Goal: Check status: Check status

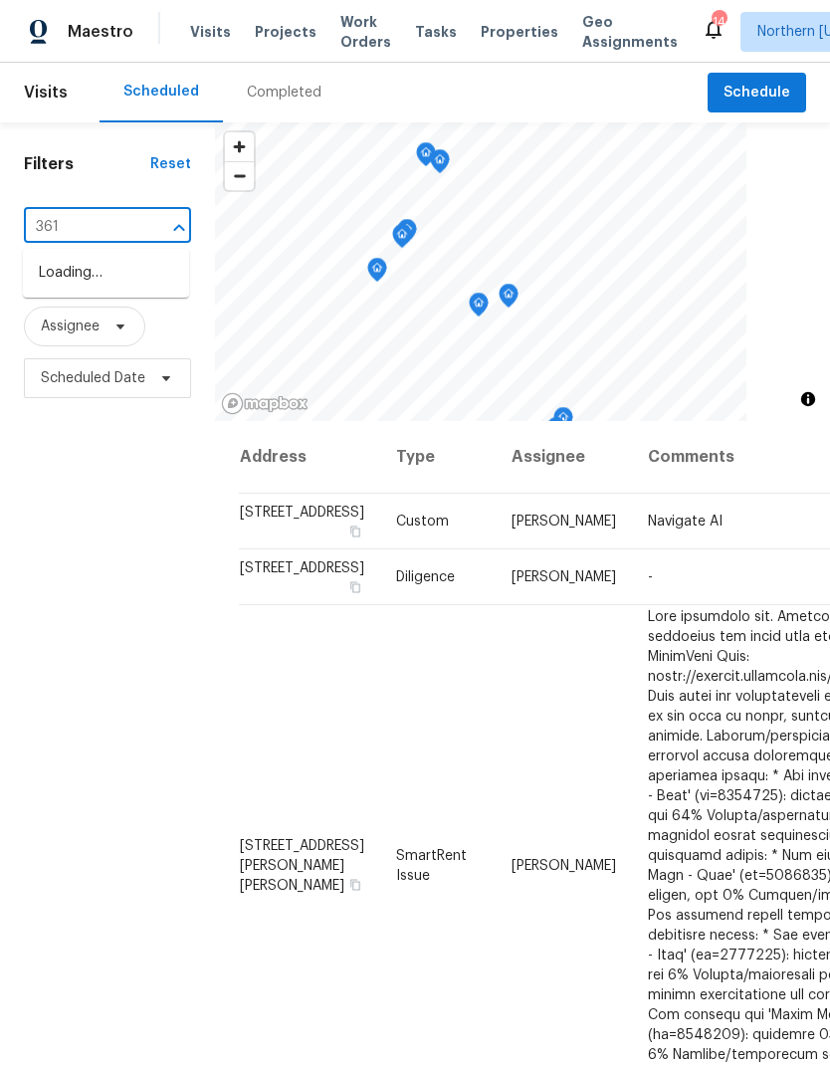
type input "3617"
click at [59, 275] on li "3617 Mead St, Fort Collins, CO 80526" at bounding box center [106, 294] width 166 height 75
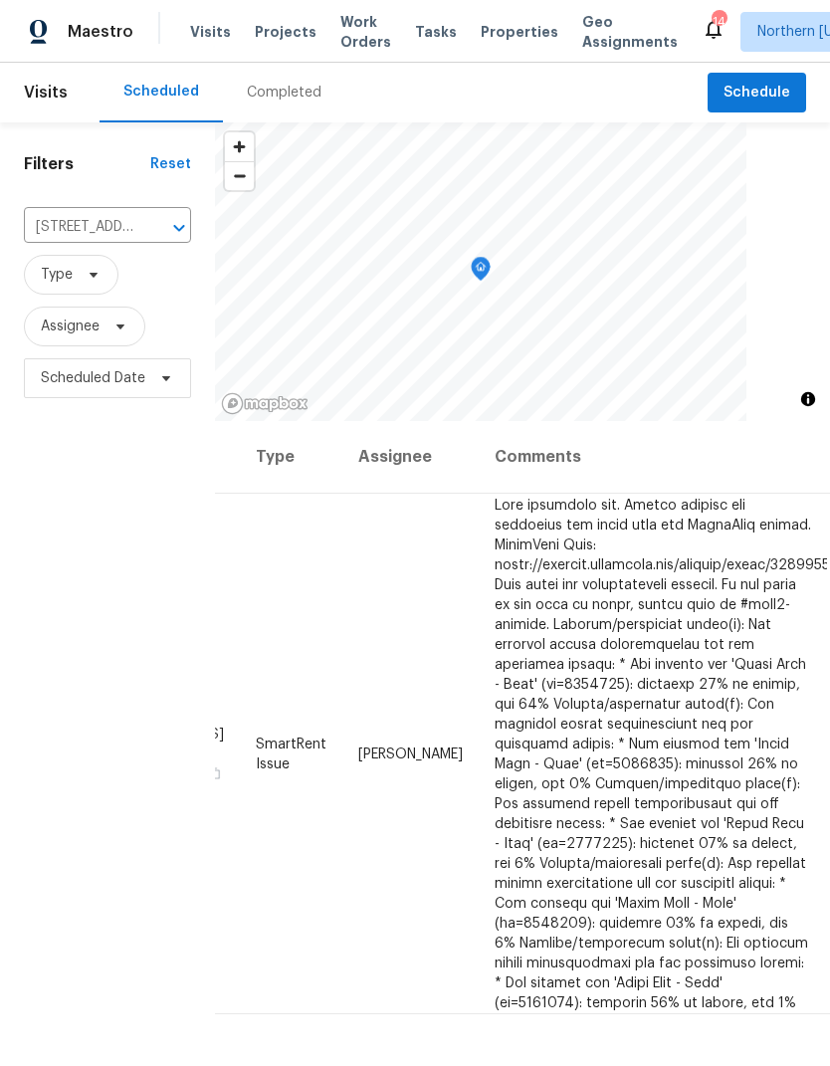
scroll to position [0, 139]
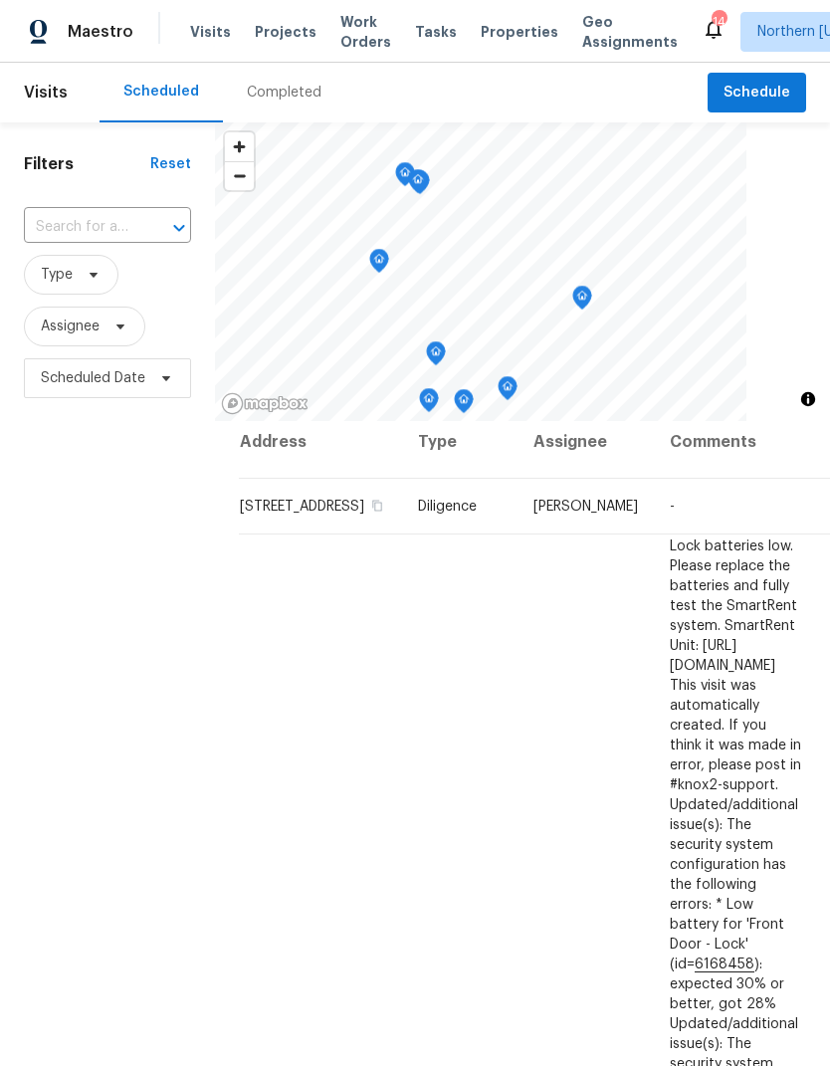
scroll to position [15, 0]
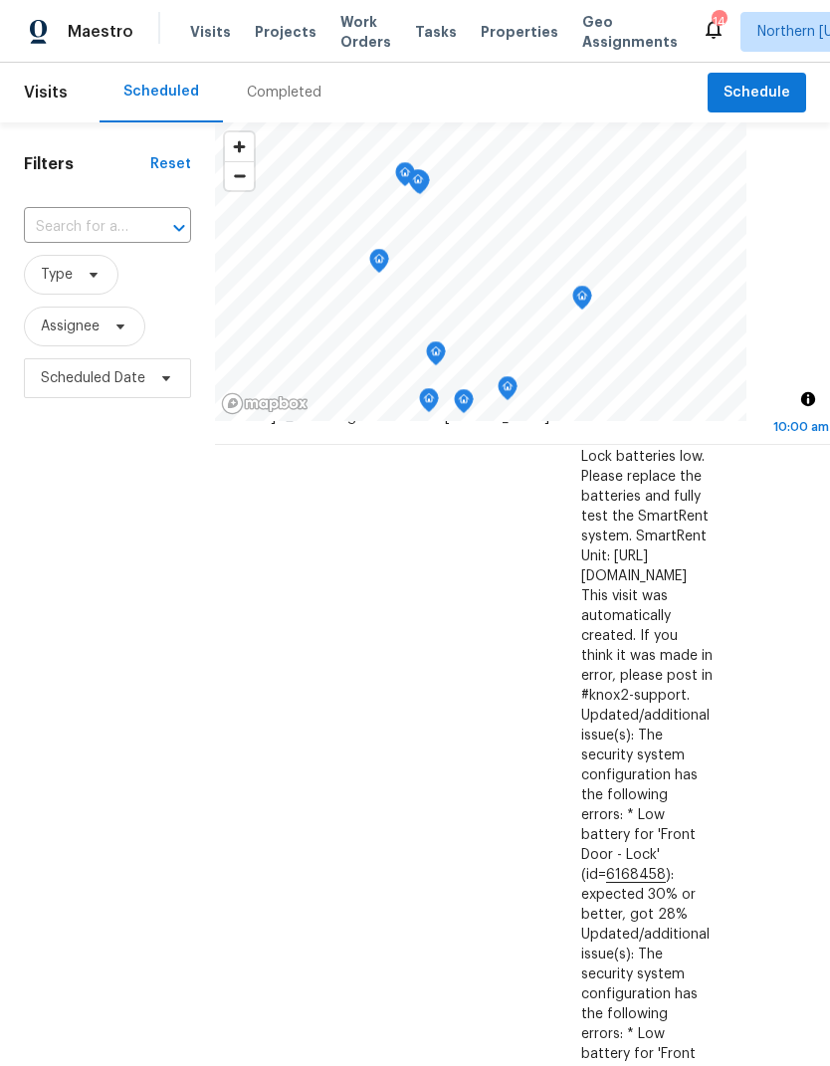
scroll to position [105, 174]
click at [0, 0] on icon at bounding box center [0, 0] width 0 height 0
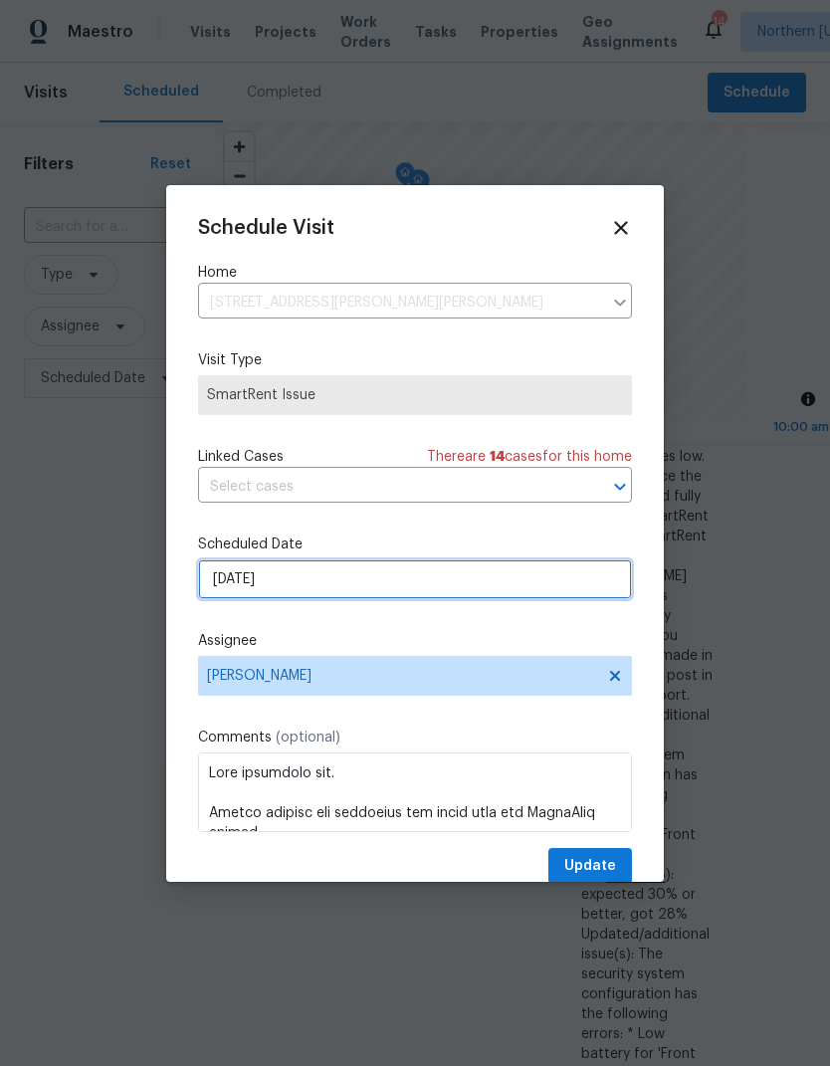
click at [219, 590] on input "9/9/2025" at bounding box center [415, 579] width 434 height 40
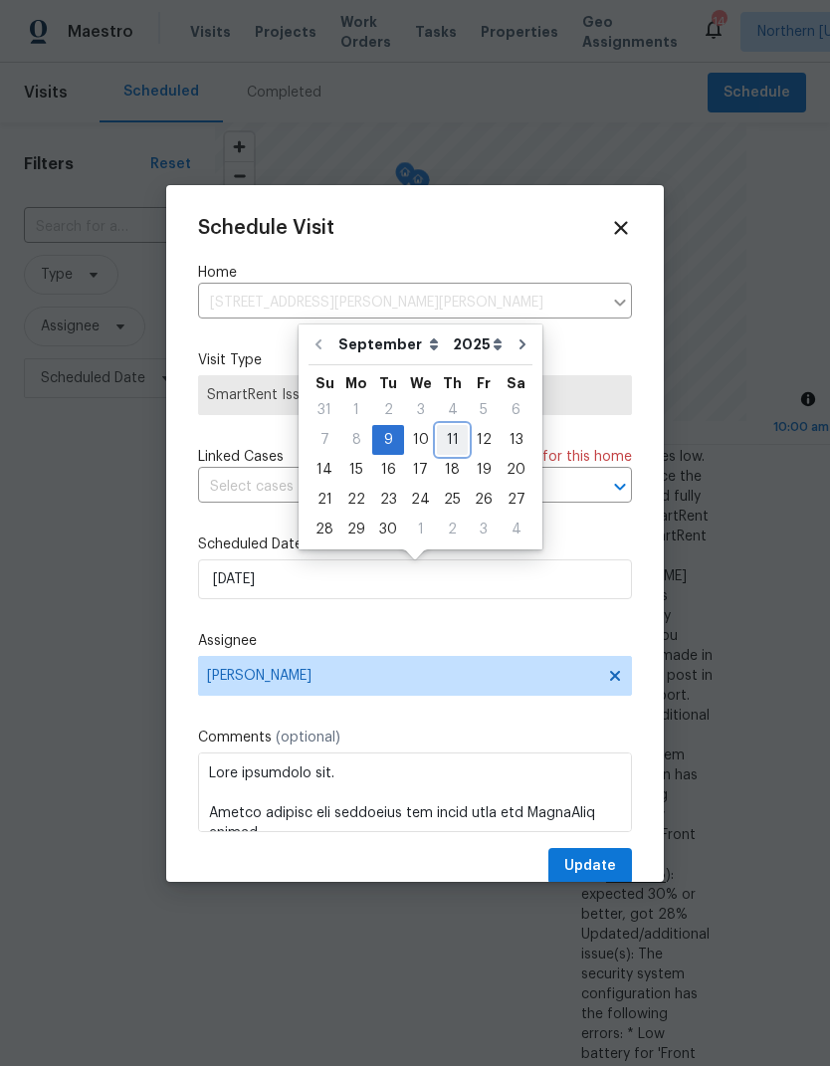
click at [452, 442] on div "11" at bounding box center [452, 440] width 31 height 28
type input "9/11/2025"
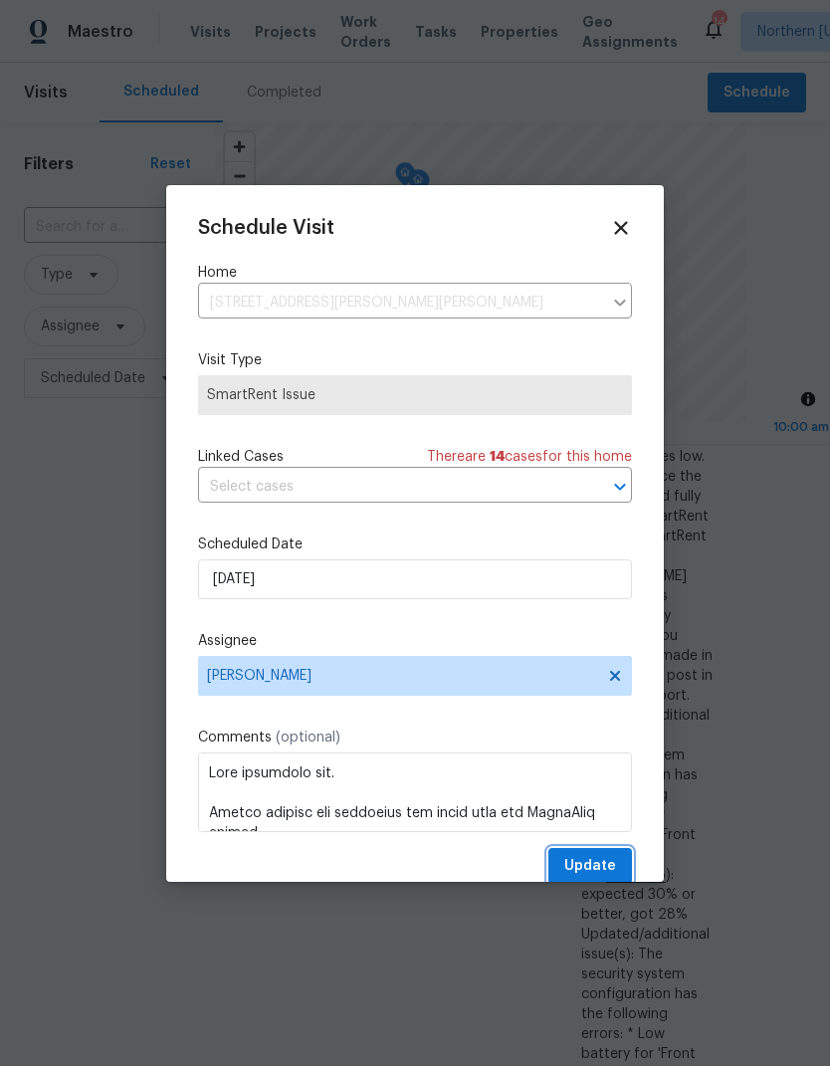
click at [603, 879] on span "Update" at bounding box center [590, 866] width 52 height 25
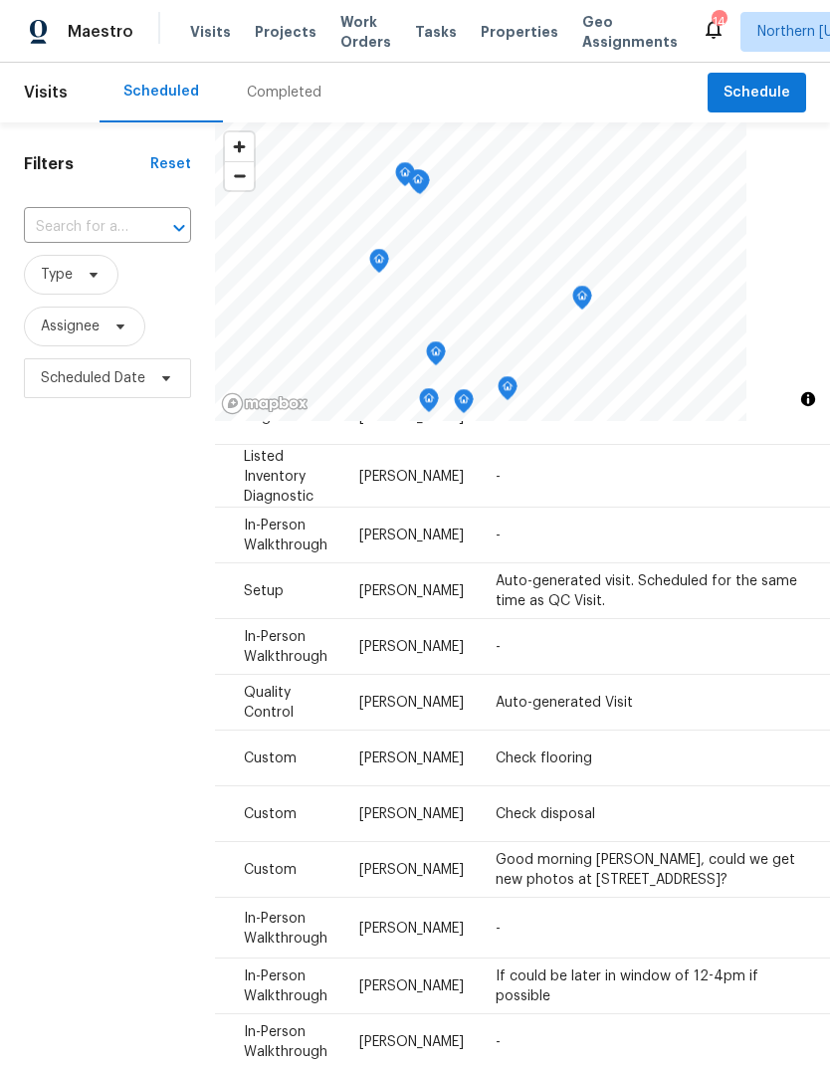
click at [29, 233] on input "text" at bounding box center [80, 227] width 112 height 31
type input "12682"
click at [36, 287] on li "12682 Anhawa Ave, Longmont, CO 80503" at bounding box center [106, 273] width 166 height 33
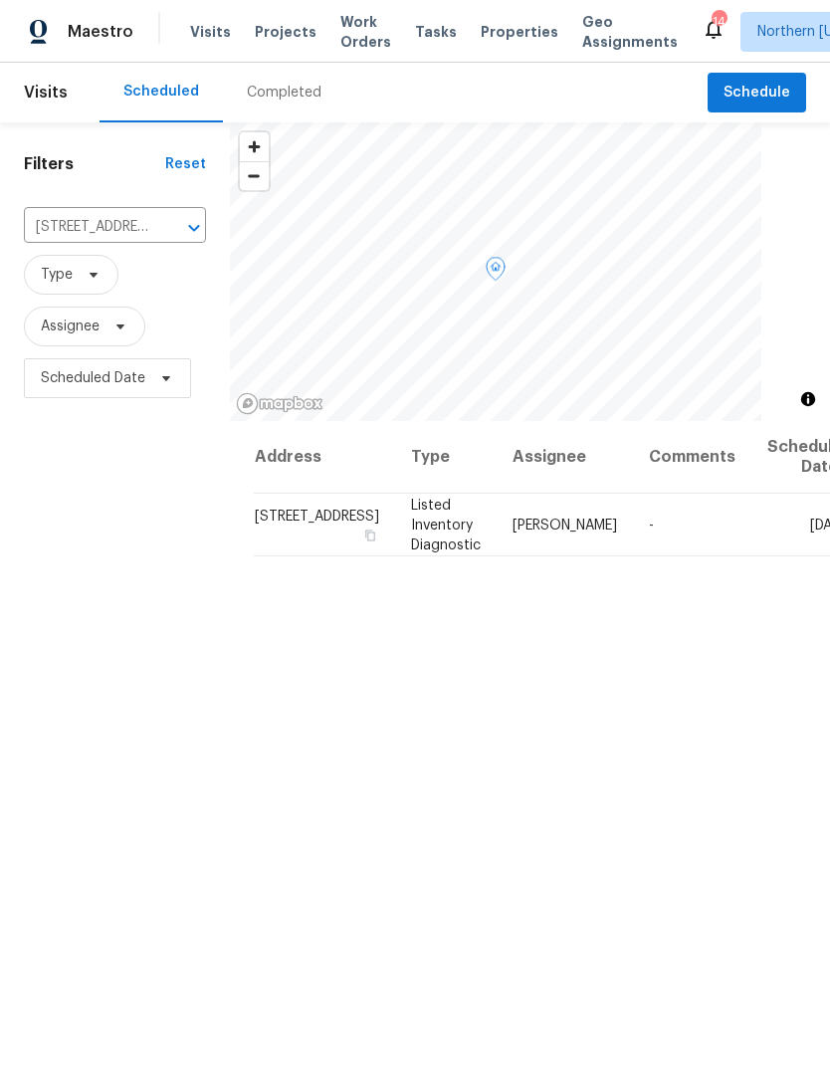
click at [0, 0] on icon at bounding box center [0, 0] width 0 height 0
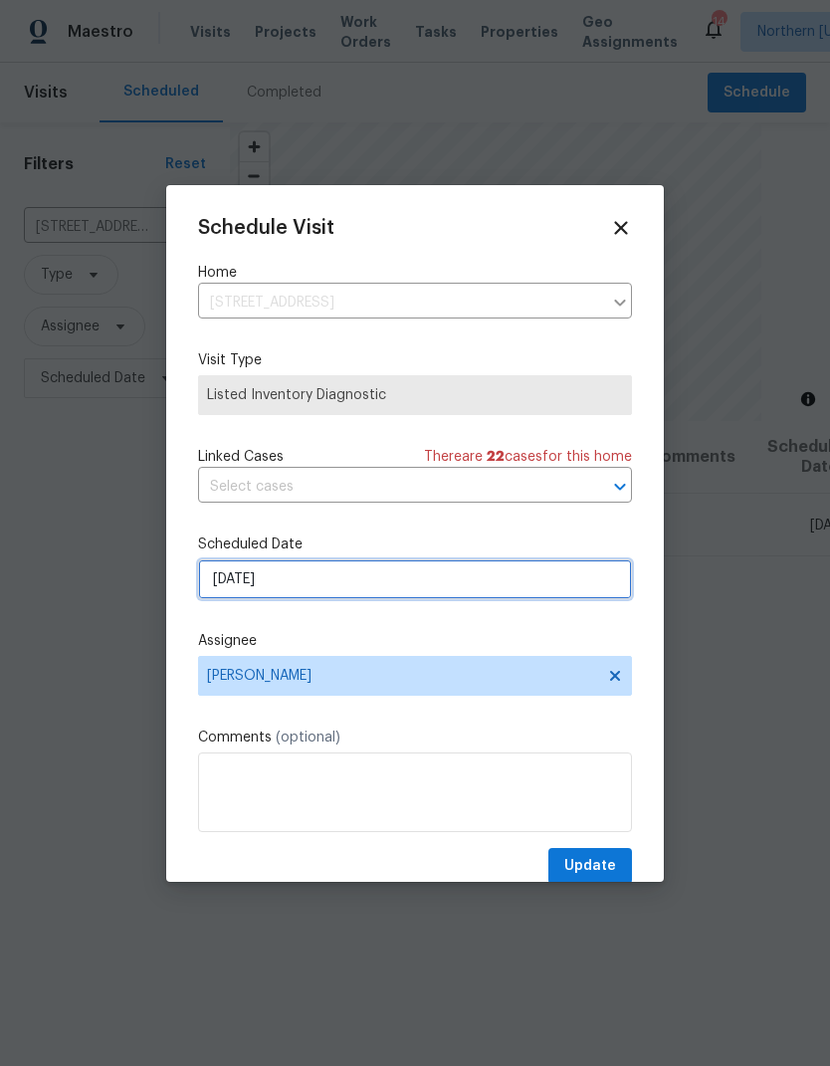
click at [206, 580] on input "9/9/2025" at bounding box center [415, 579] width 434 height 40
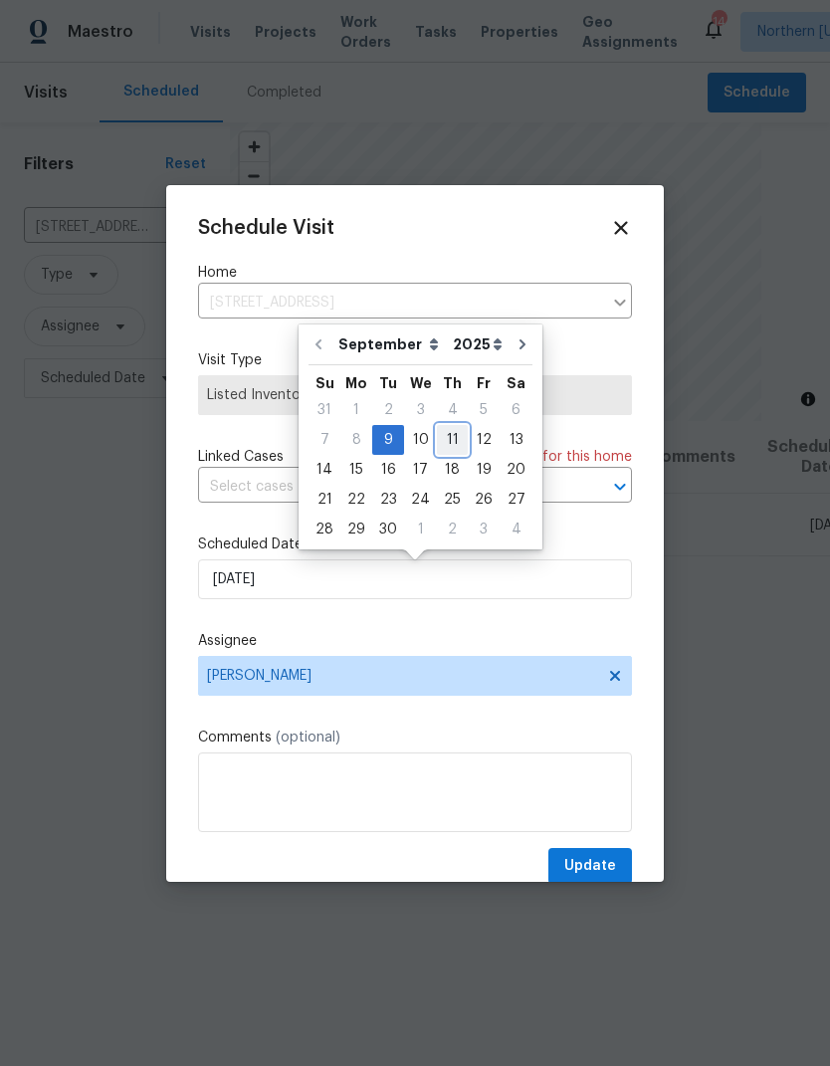
click at [449, 450] on div "11" at bounding box center [452, 440] width 31 height 28
type input "9/11/2025"
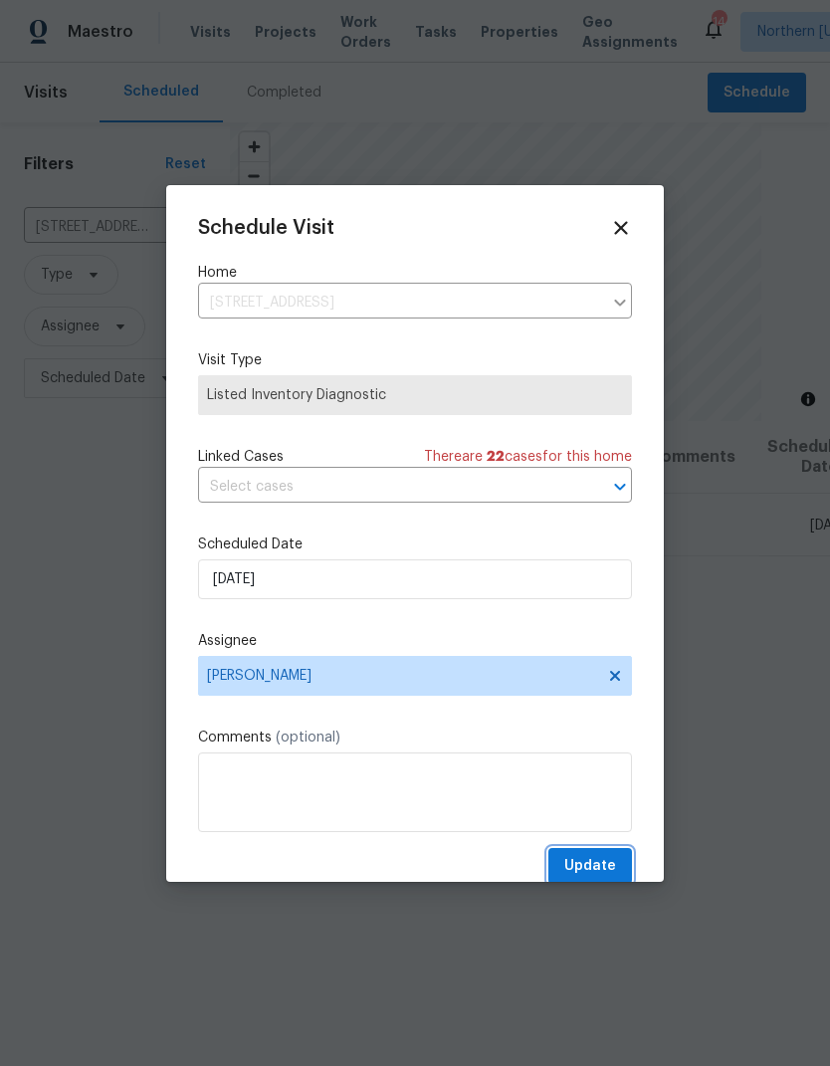
click at [615, 870] on span "Update" at bounding box center [590, 866] width 52 height 25
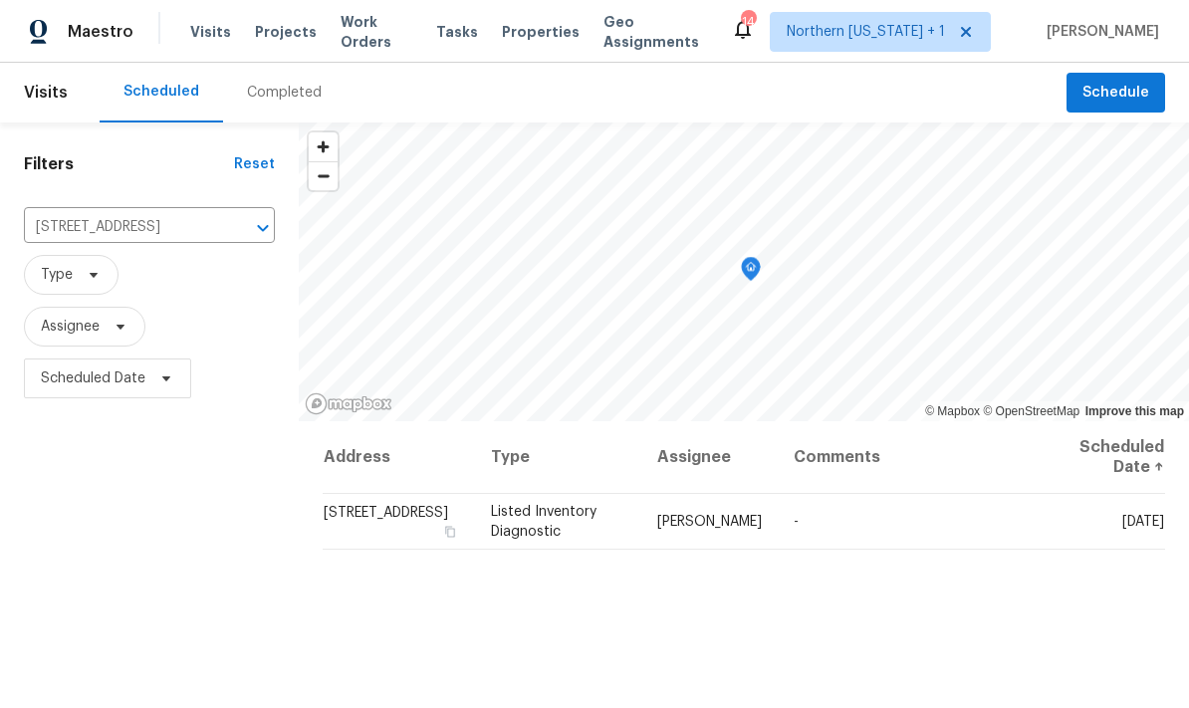
click at [102, 241] on input "12682 Anhawa Ave, Longmont, CO 80503" at bounding box center [121, 227] width 195 height 31
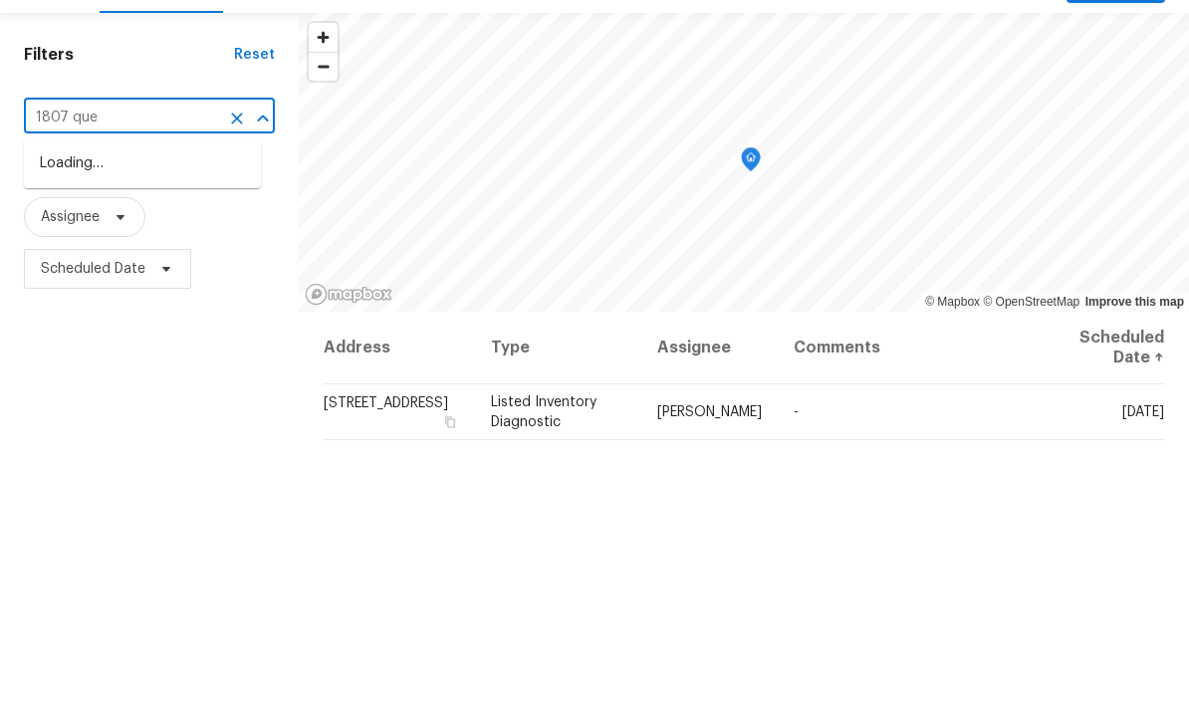
type input "1807 quee"
click at [78, 257] on li "1807 Queens Dr, Longmont, CO 80501" at bounding box center [142, 273] width 237 height 33
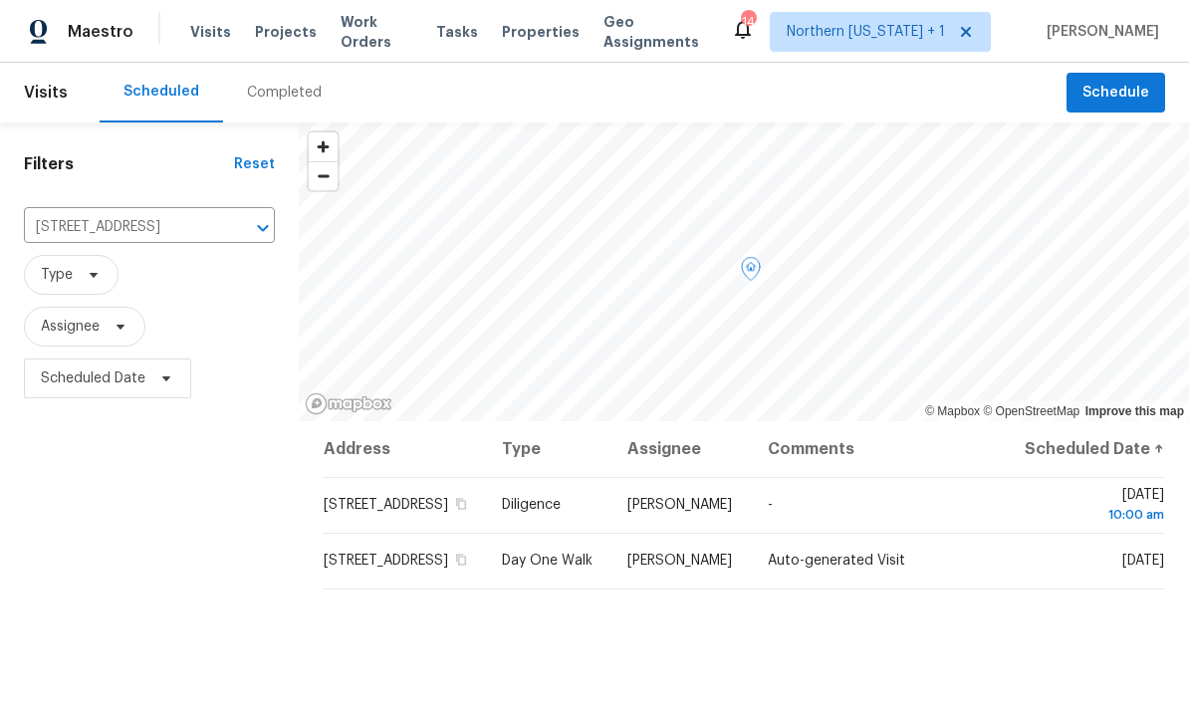
click at [375, 512] on span "1807 Queens Dr, Longmont, CO 80501" at bounding box center [386, 505] width 124 height 14
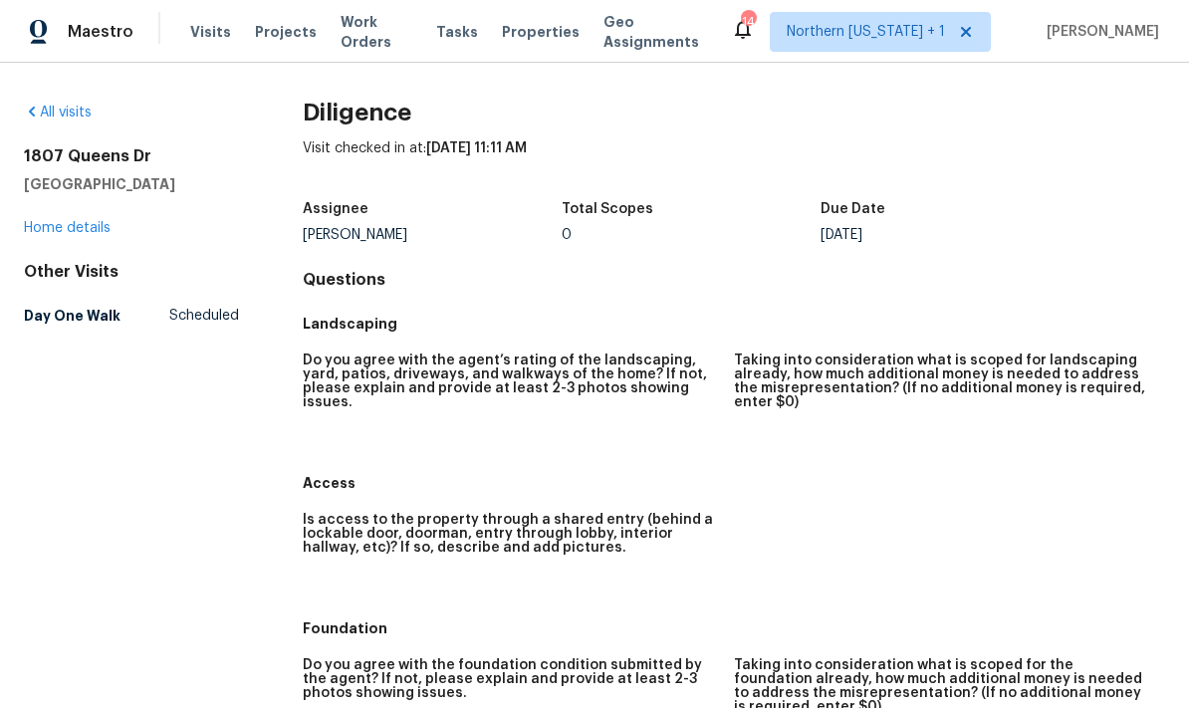
click at [59, 224] on link "Home details" at bounding box center [67, 228] width 87 height 14
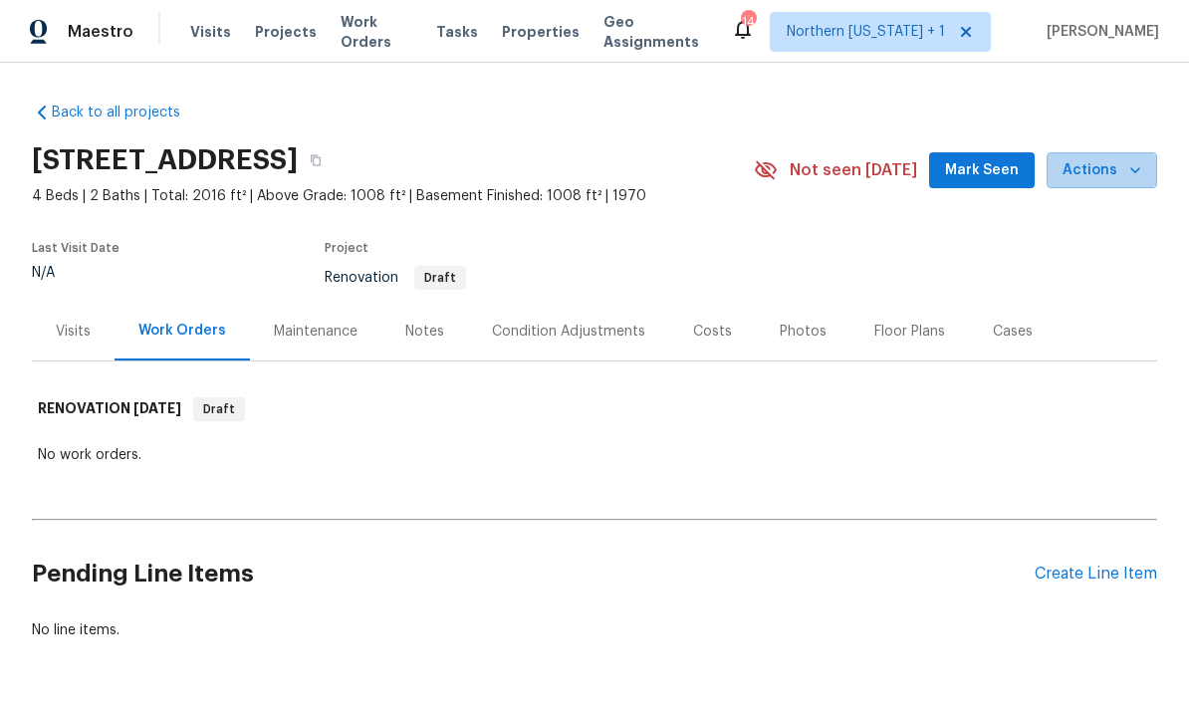
click at [829, 167] on span "Actions" at bounding box center [1101, 170] width 79 height 25
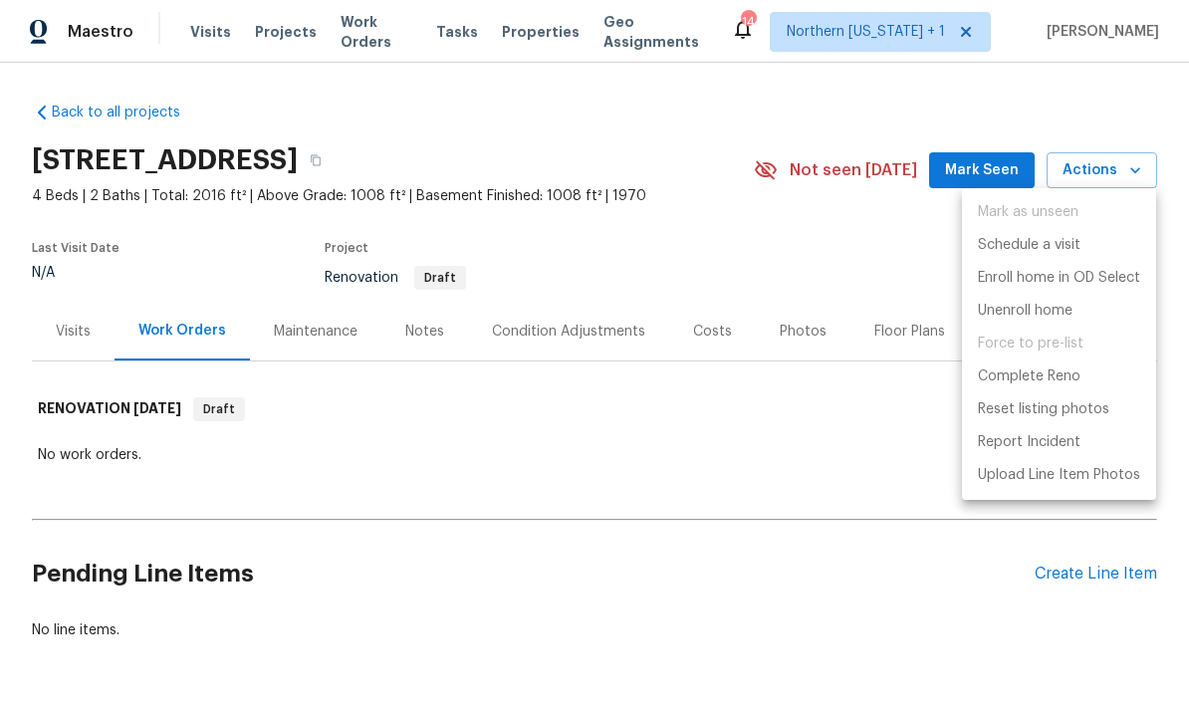
click at [829, 266] on div at bounding box center [594, 354] width 1189 height 708
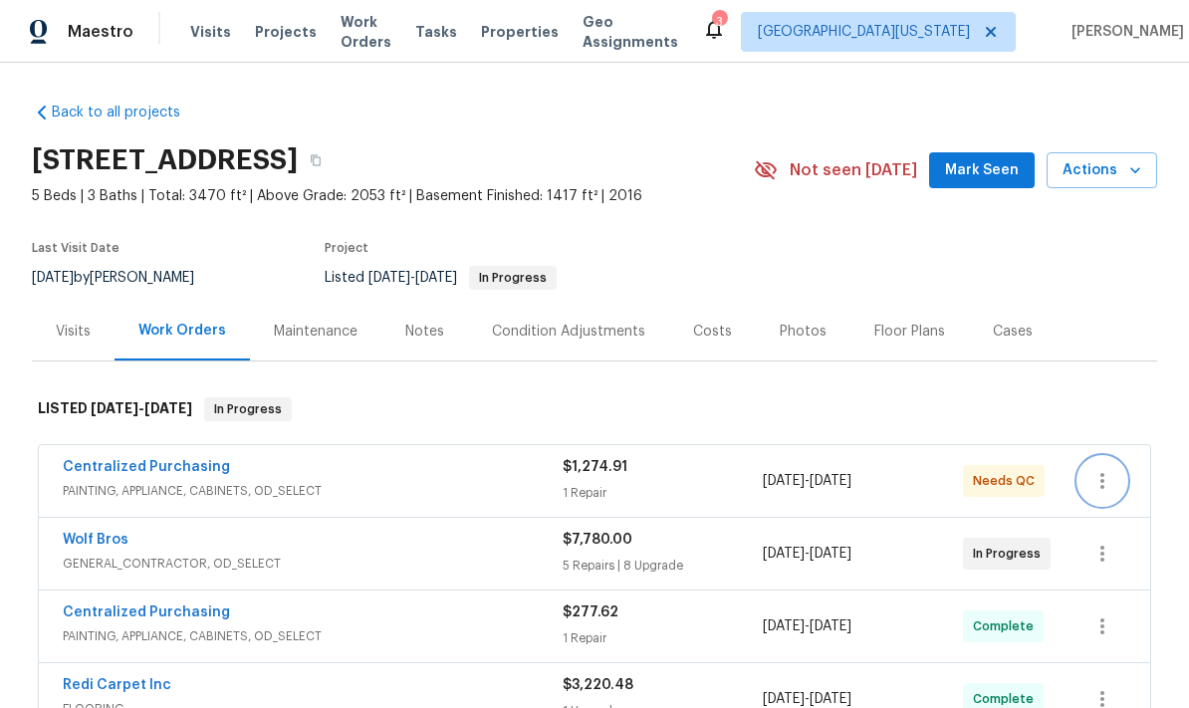
click at [829, 483] on icon "button" at bounding box center [1102, 481] width 24 height 24
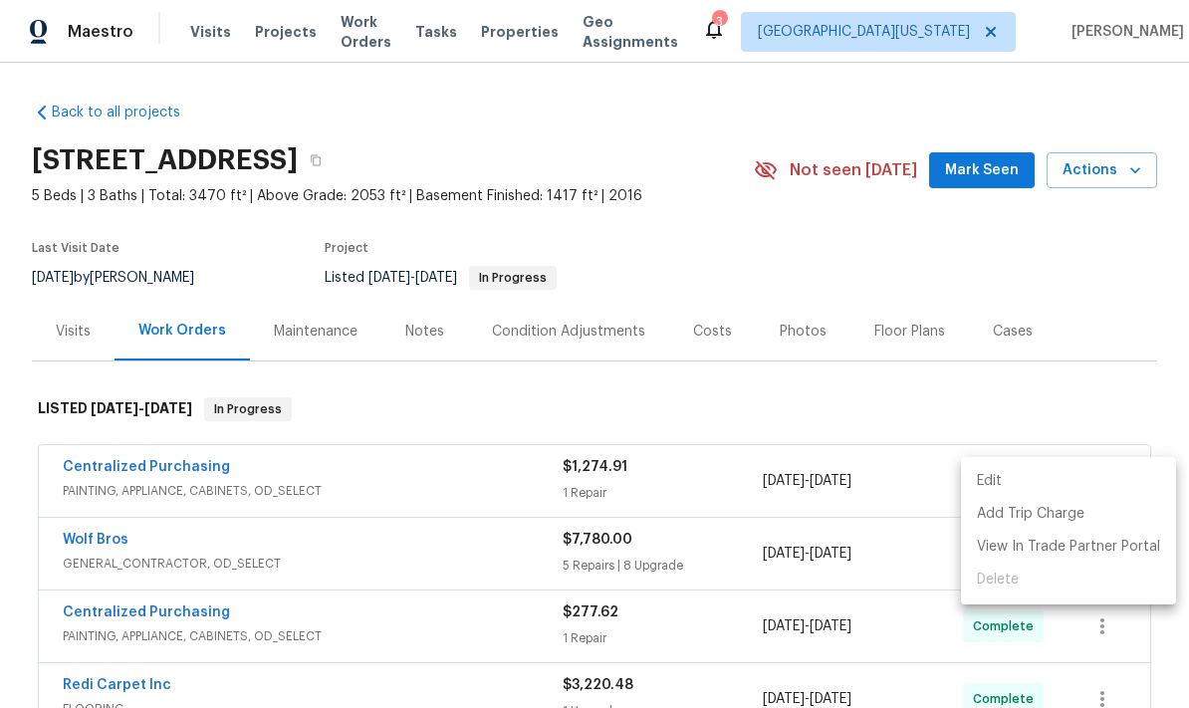
click at [829, 340] on div at bounding box center [594, 354] width 1189 height 708
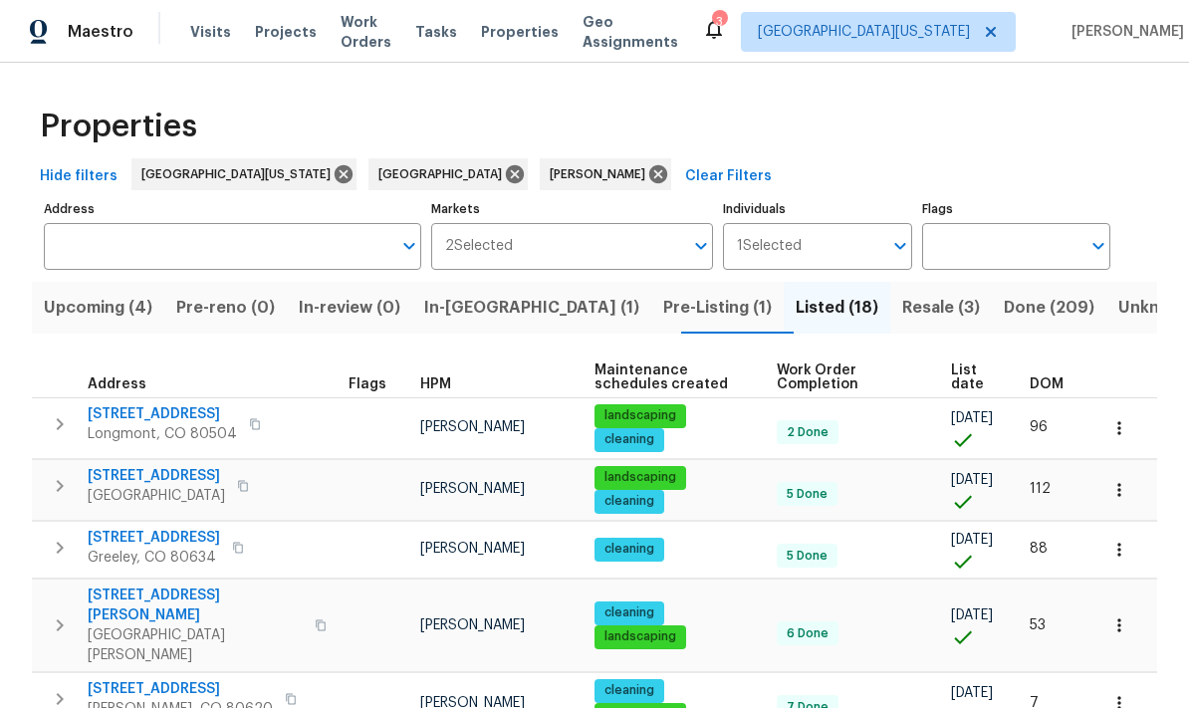
click at [1117, 439] on button "button" at bounding box center [1119, 428] width 44 height 44
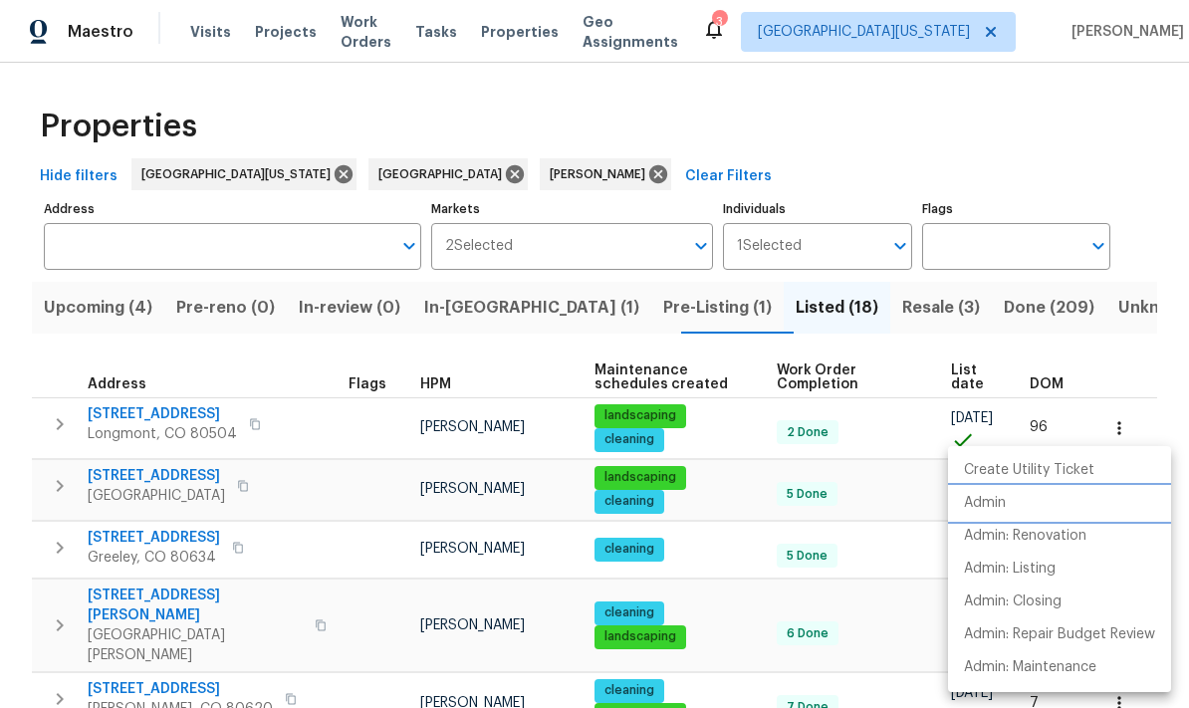
click at [1019, 502] on li "Admin" at bounding box center [1059, 503] width 223 height 33
